Goal: Task Accomplishment & Management: Complete application form

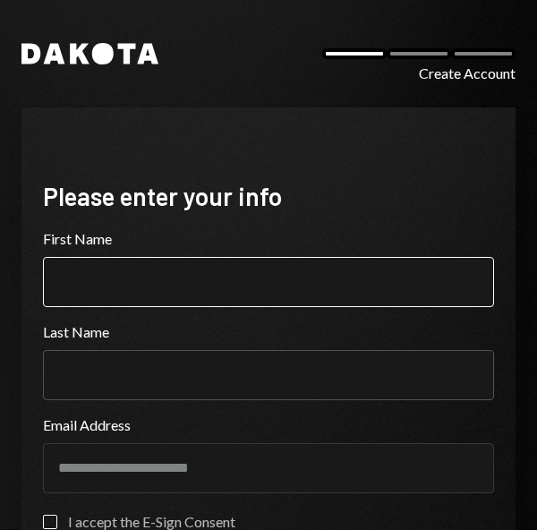
click at [149, 292] on input "First Name" at bounding box center [268, 282] width 451 height 50
type input "*********"
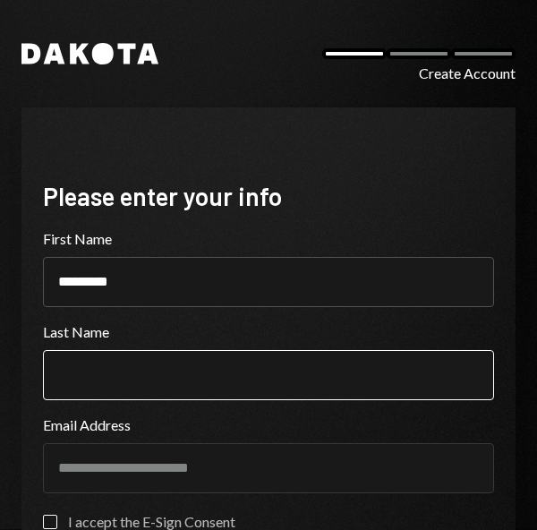
click at [126, 375] on input "Last Name" at bounding box center [268, 375] width 451 height 50
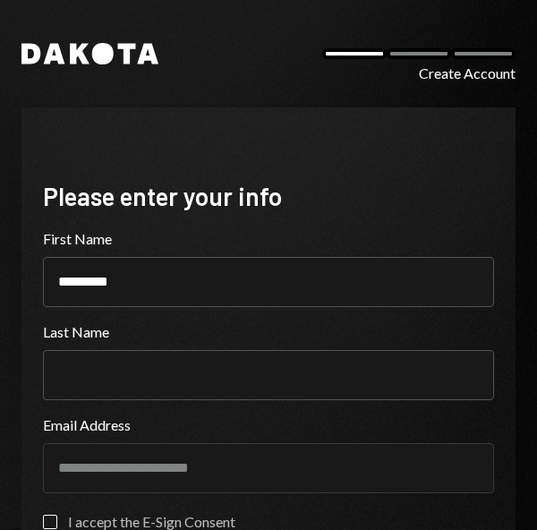
type input "****"
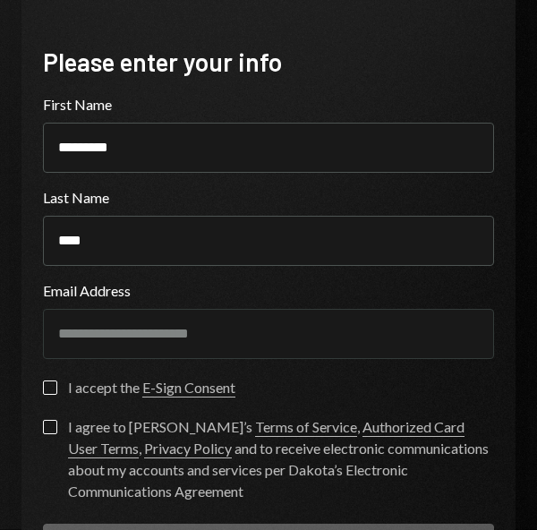
scroll to position [263, 0]
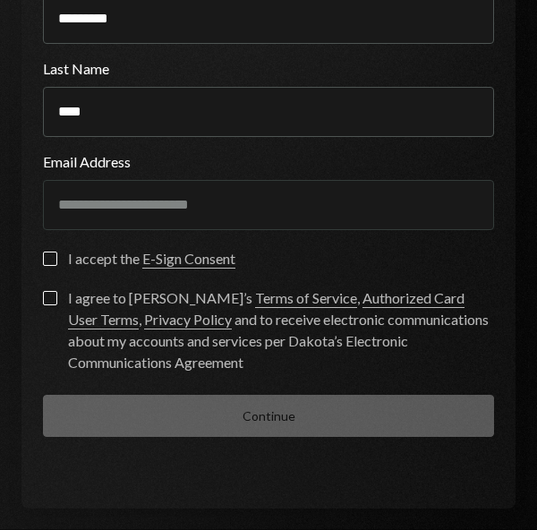
click at [52, 262] on button "I accept the E-Sign Consent" at bounding box center [50, 259] width 14 height 14
click at [45, 305] on label "I agree to Dakota’s Terms of Service , Authorized Card User Terms , Privacy Pol…" at bounding box center [268, 332] width 451 height 82
click at [45, 305] on button "I agree to Dakota’s Terms of Service , Authorized Card User Terms , Privacy Pol…" at bounding box center [50, 298] width 14 height 14
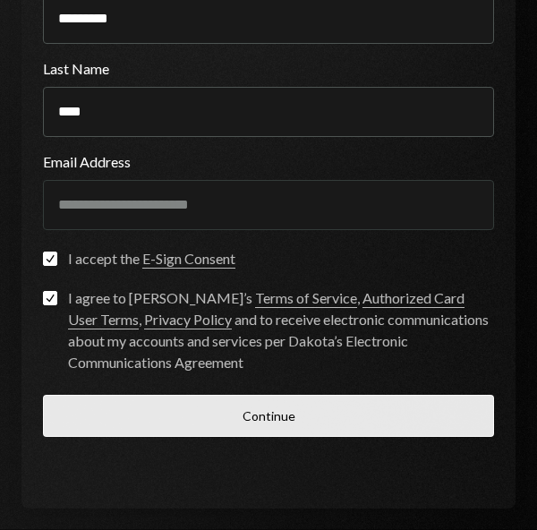
click at [207, 434] on button "Continue" at bounding box center [268, 416] width 451 height 42
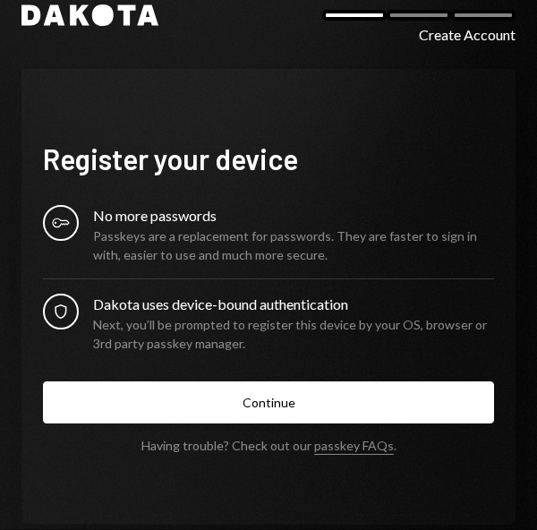
scroll to position [55, 0]
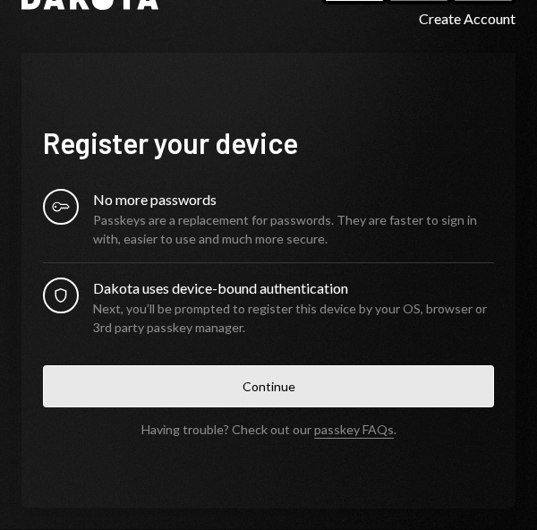
click at [279, 386] on button "Continue" at bounding box center [268, 386] width 451 height 42
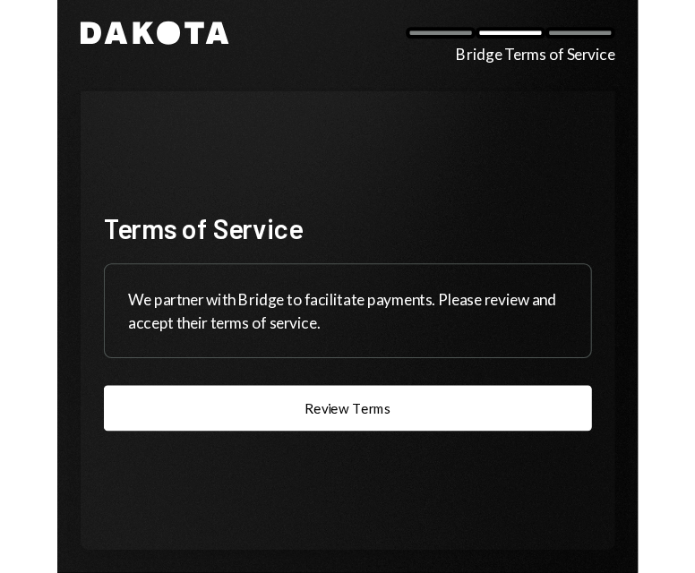
scroll to position [23, 0]
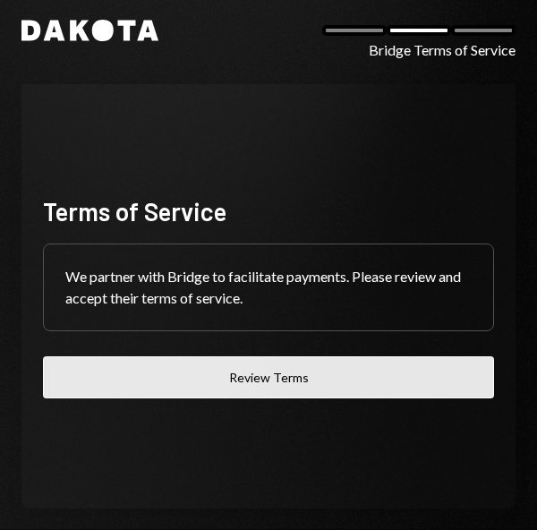
click at [275, 375] on button "Review Terms" at bounding box center [268, 378] width 451 height 42
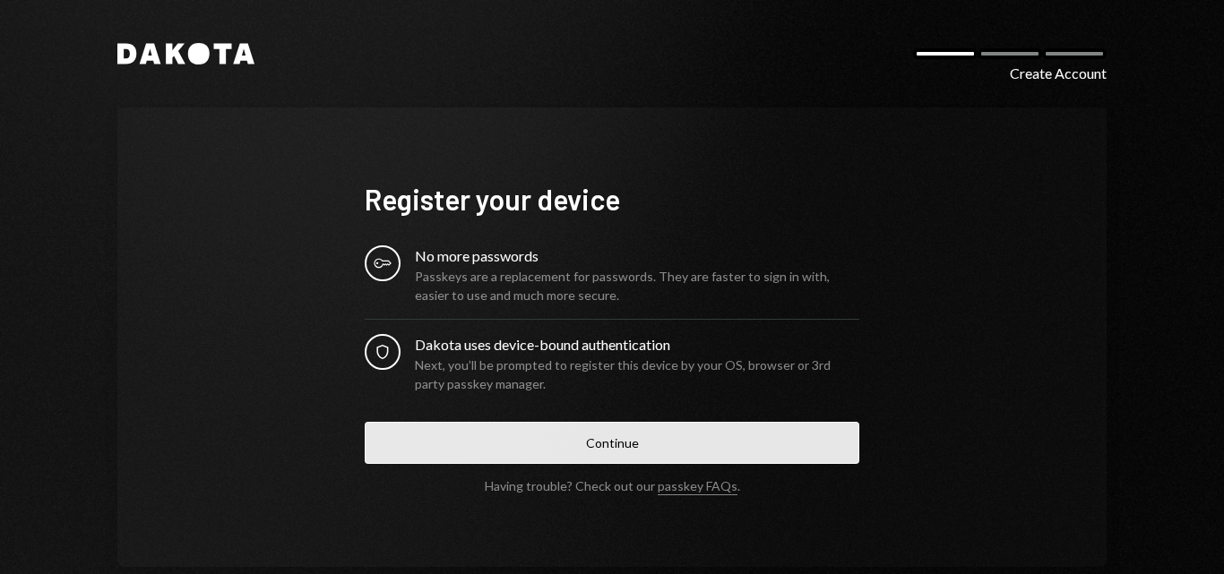
click at [537, 442] on button "Continue" at bounding box center [612, 443] width 494 height 42
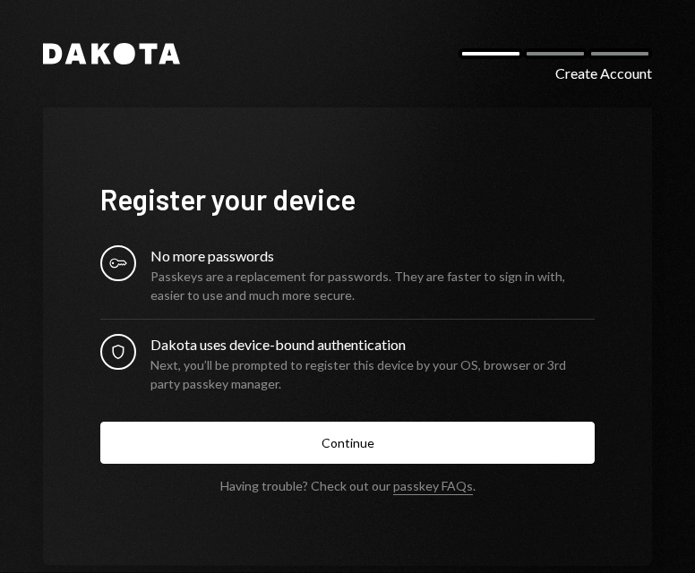
click at [311, 271] on div "Passkeys are a replacement for passwords. They are faster to sign in with, easi…" at bounding box center [372, 286] width 444 height 38
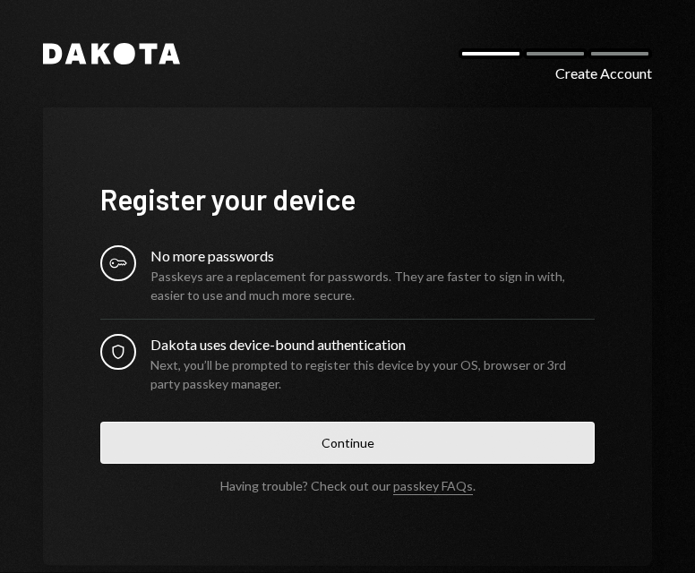
click at [344, 432] on button "Continue" at bounding box center [347, 443] width 494 height 42
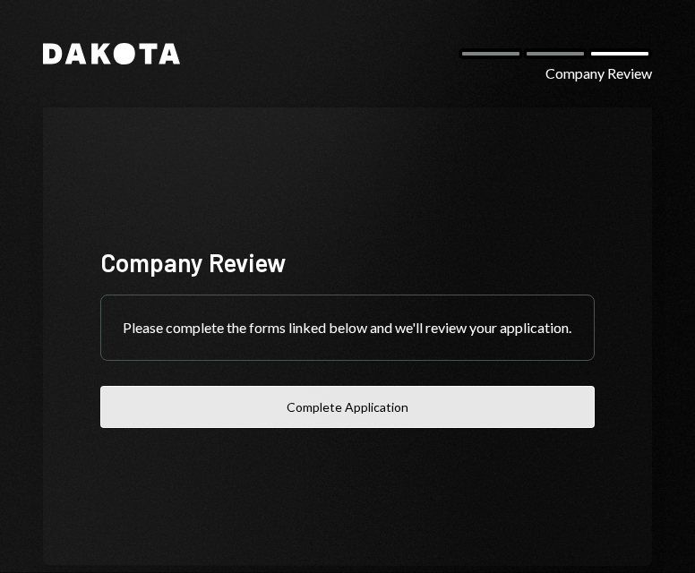
click at [374, 426] on button "Complete Application" at bounding box center [347, 407] width 494 height 42
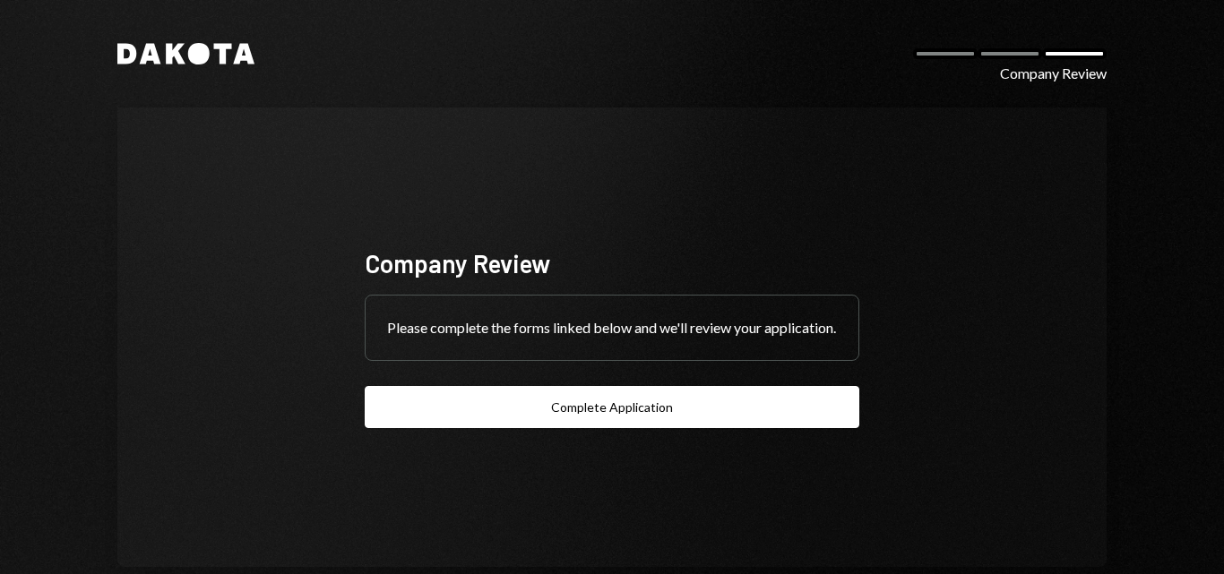
click at [436, 67] on div "Dakota Company Review Company Review Please complete the forms linked below and…" at bounding box center [611, 305] width 1075 height 610
